Goal: Find contact information: Find contact information

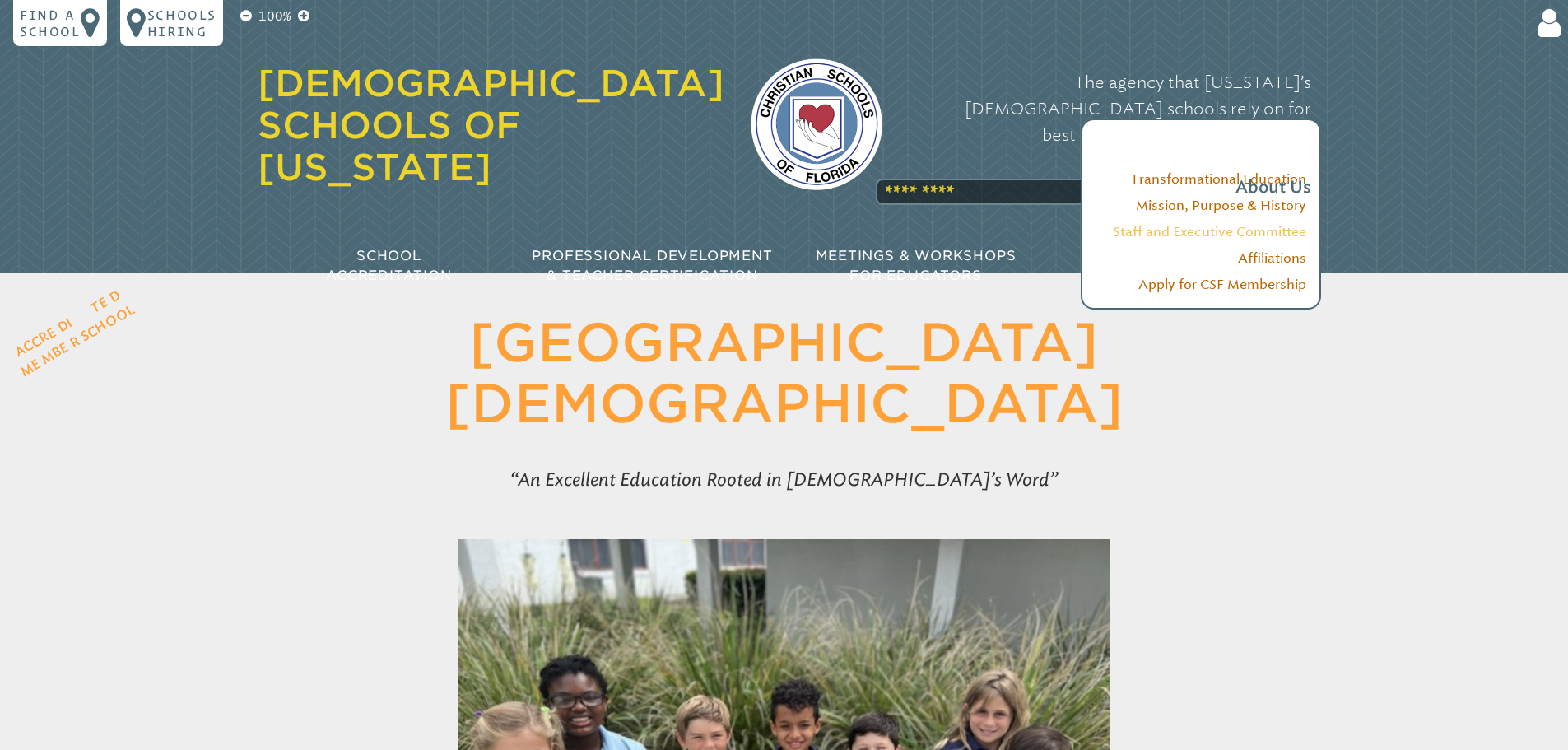
click at [1268, 229] on link "Staff and Executive Committee" at bounding box center [1209, 232] width 193 height 16
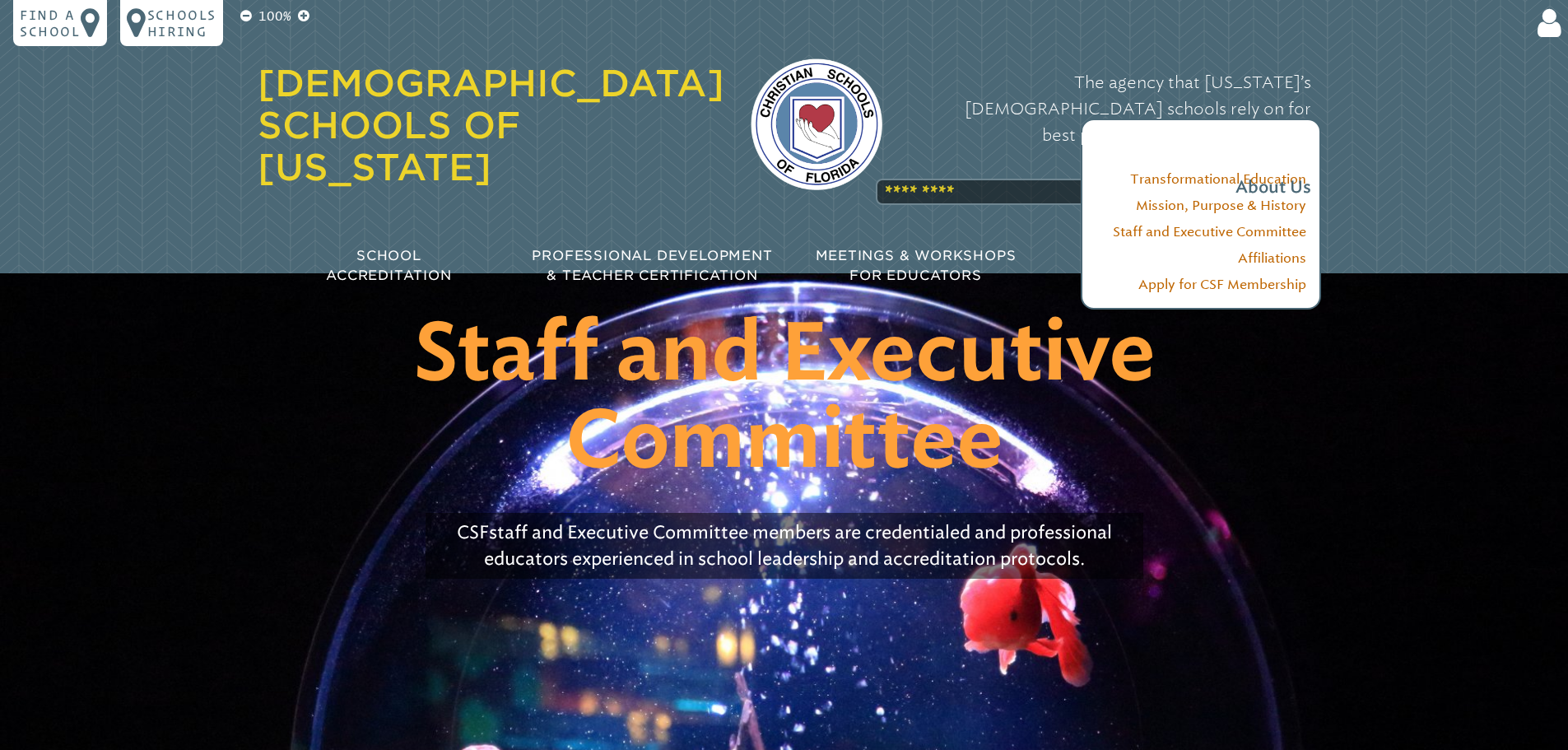
click at [912, 156] on div "The agency that Florida’s Christian schools rely on for best practices in accre…" at bounding box center [1109, 134] width 402 height 165
click at [908, 157] on div "The agency that Florida’s Christian schools rely on for best practices in accre…" at bounding box center [1109, 134] width 402 height 165
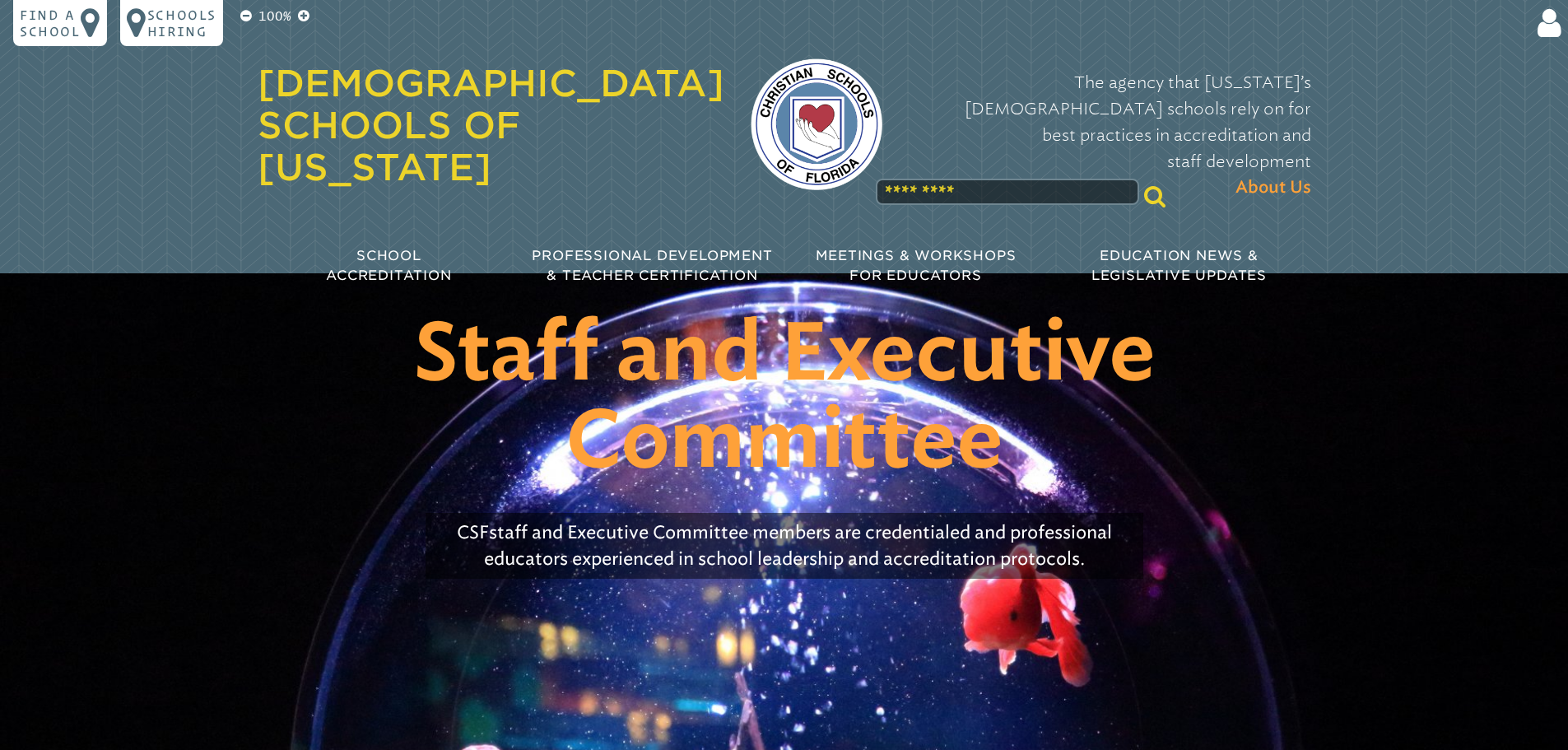
click at [1144, 184] on icon at bounding box center [1154, 196] width 21 height 23
click at [1018, 179] on input "text" at bounding box center [1007, 192] width 263 height 27
type input "**********"
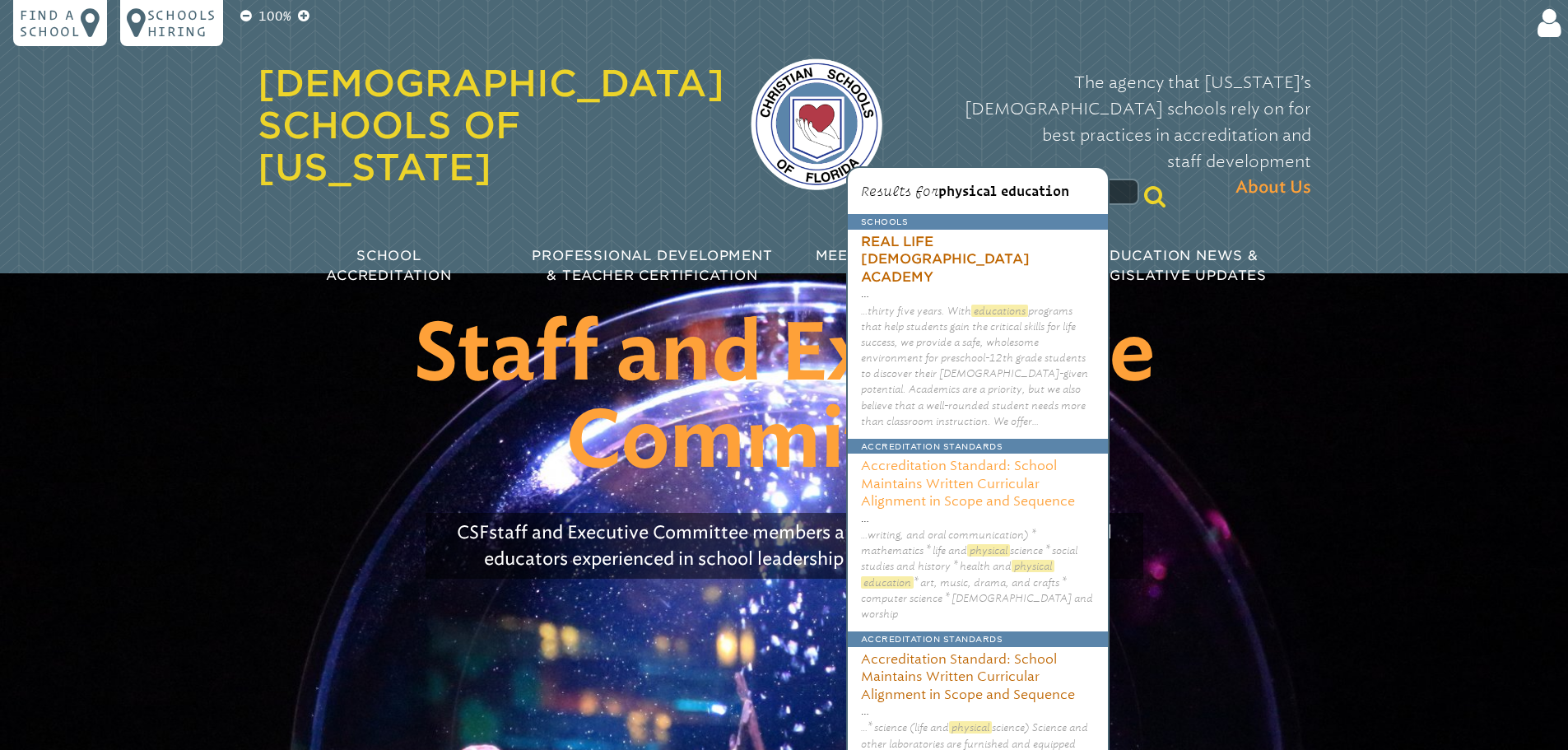
click at [987, 471] on h3 "Accreditation Standard: School Maintains Written Curricular Alignment in Scope …" at bounding box center [977, 481] width 260 height 56
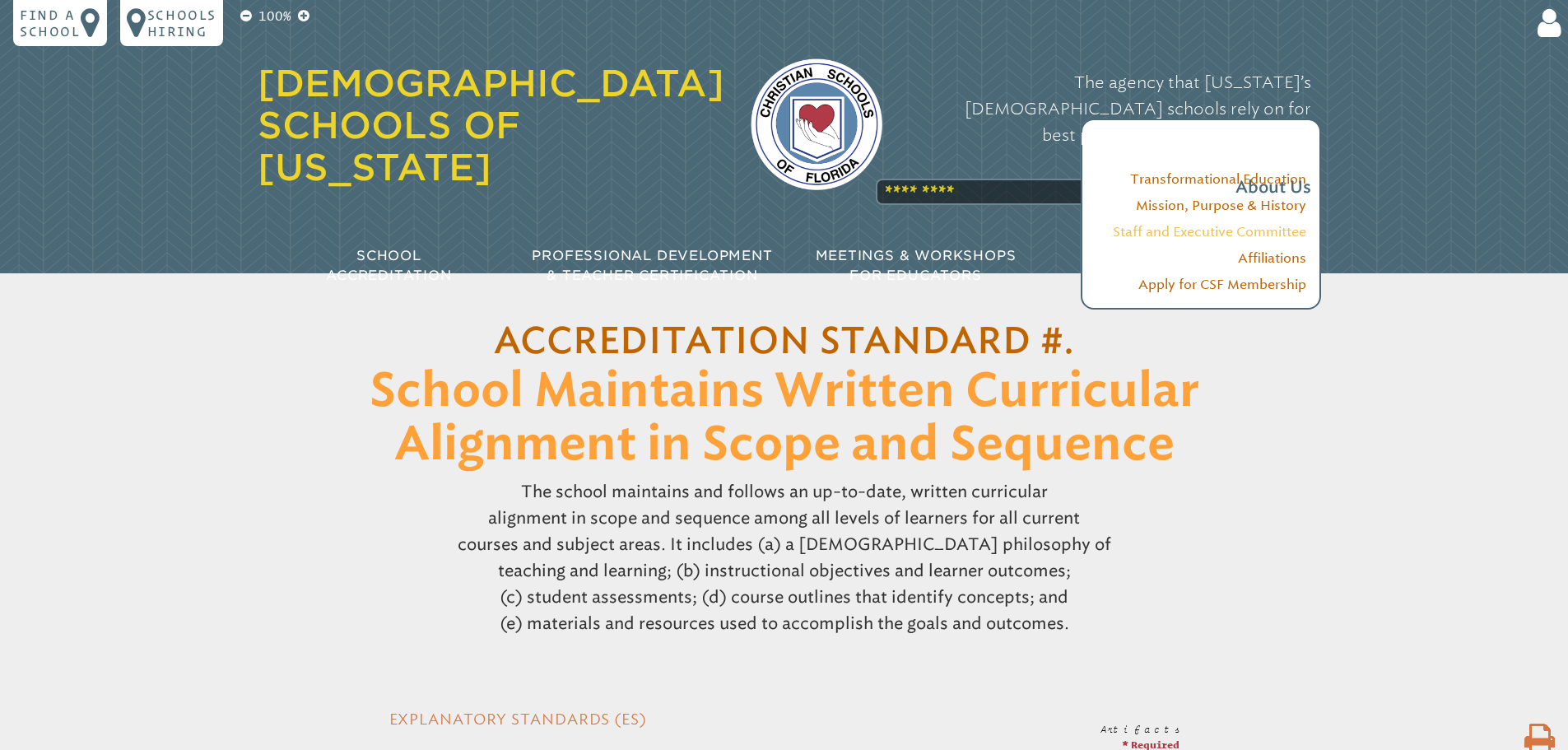
click at [1220, 232] on link "Staff and Executive Committee" at bounding box center [1209, 232] width 193 height 16
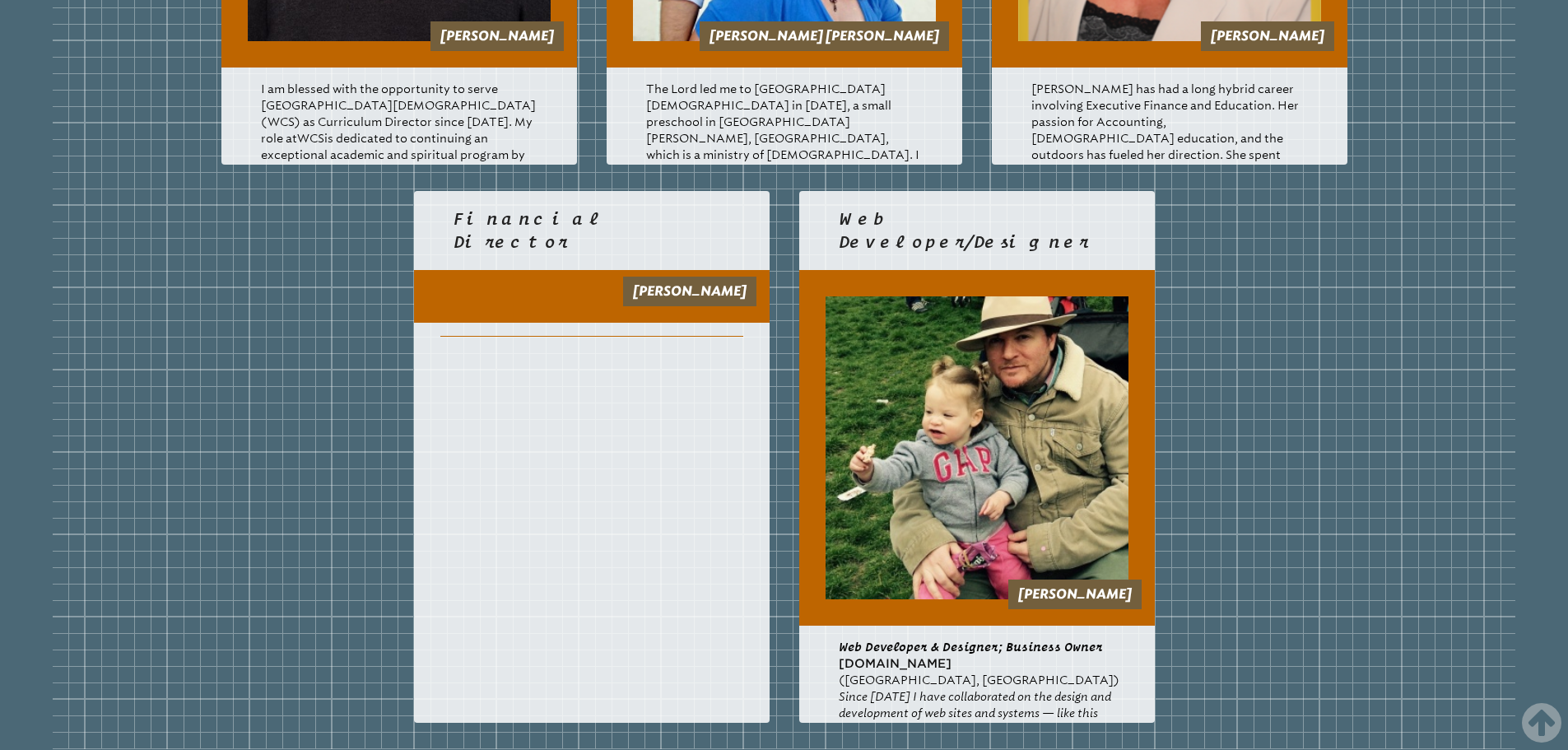
scroll to position [3457, 0]
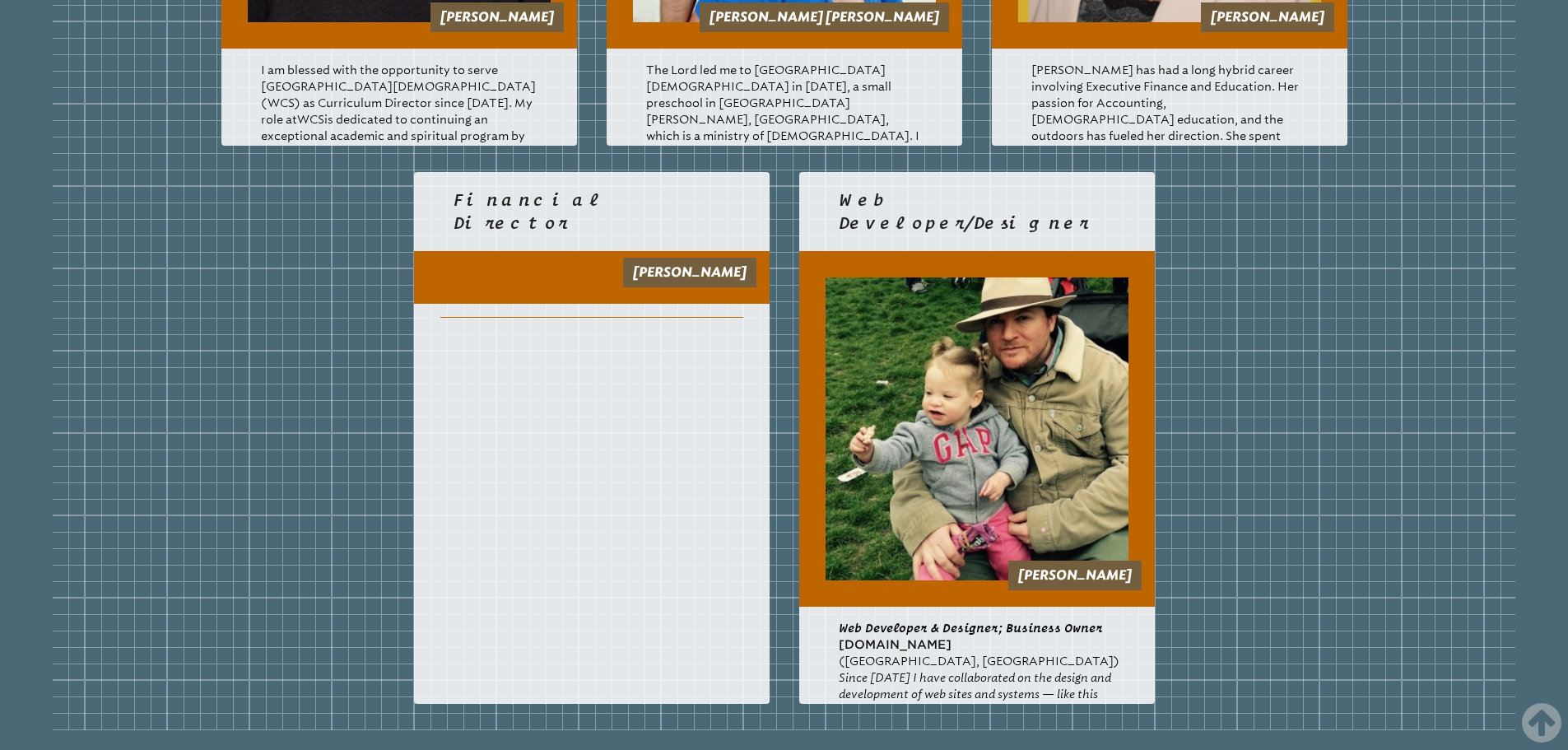
click at [688, 273] on link "Sheri Garner" at bounding box center [690, 272] width 114 height 16
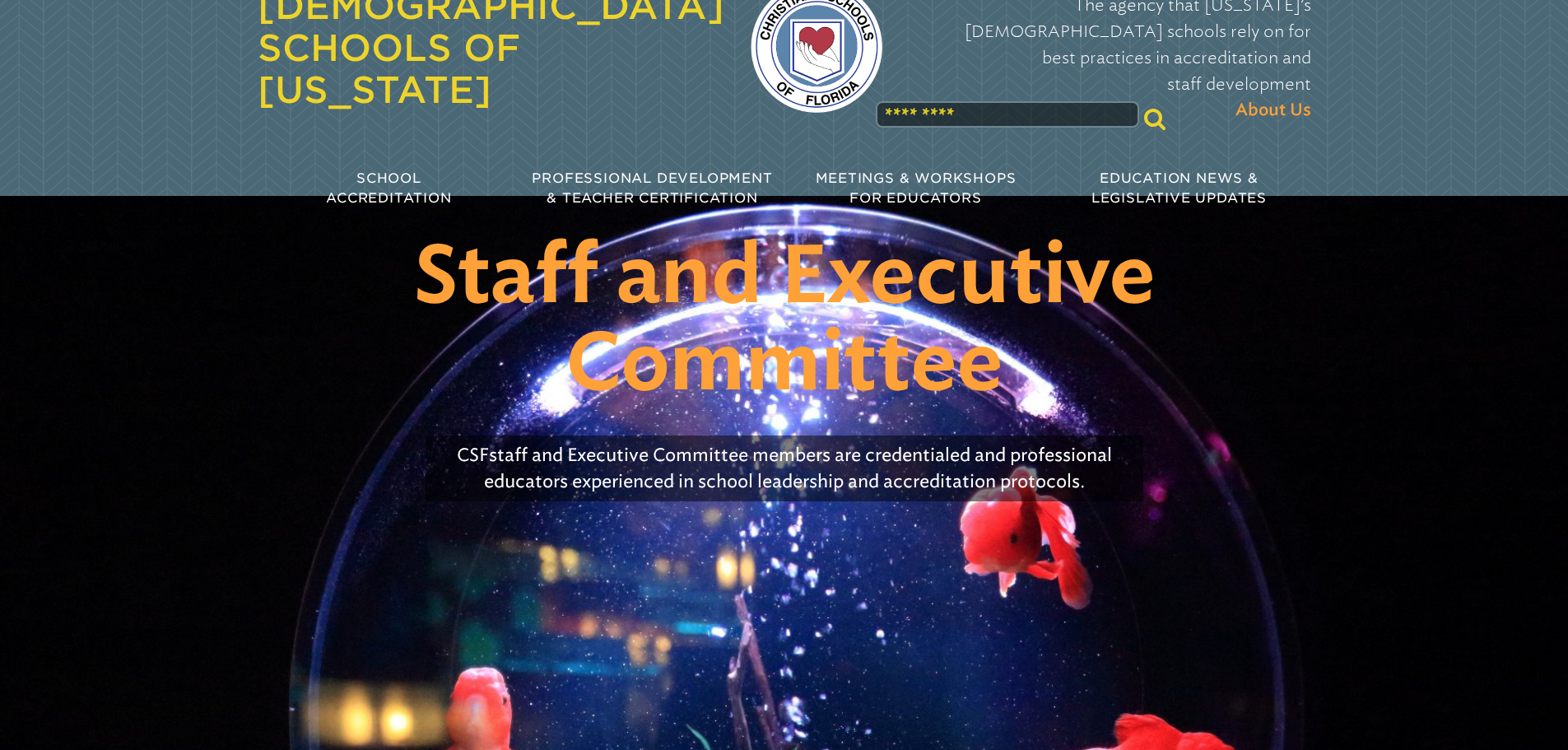
scroll to position [0, 0]
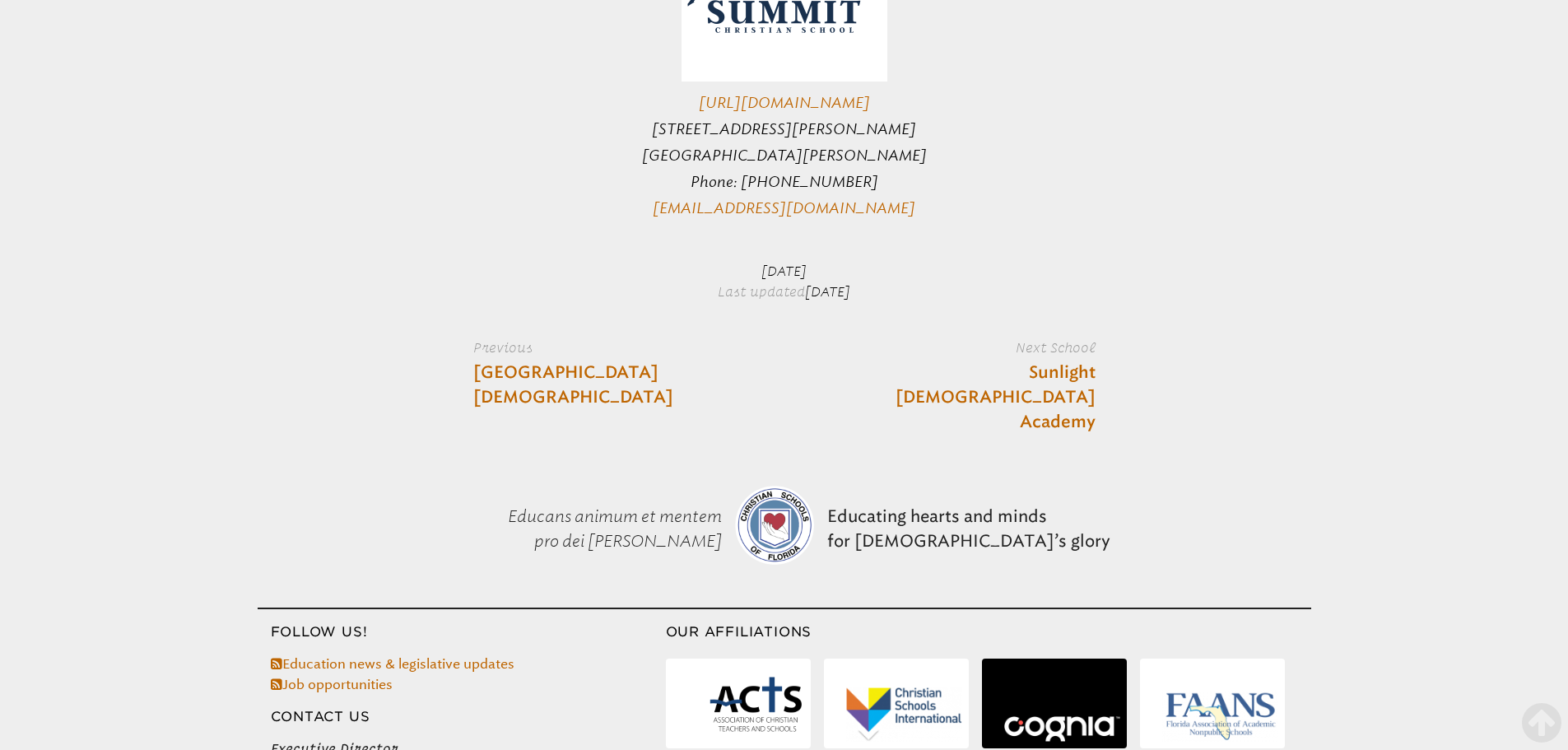
scroll to position [1487, 0]
